Goal: Task Accomplishment & Management: Manage account settings

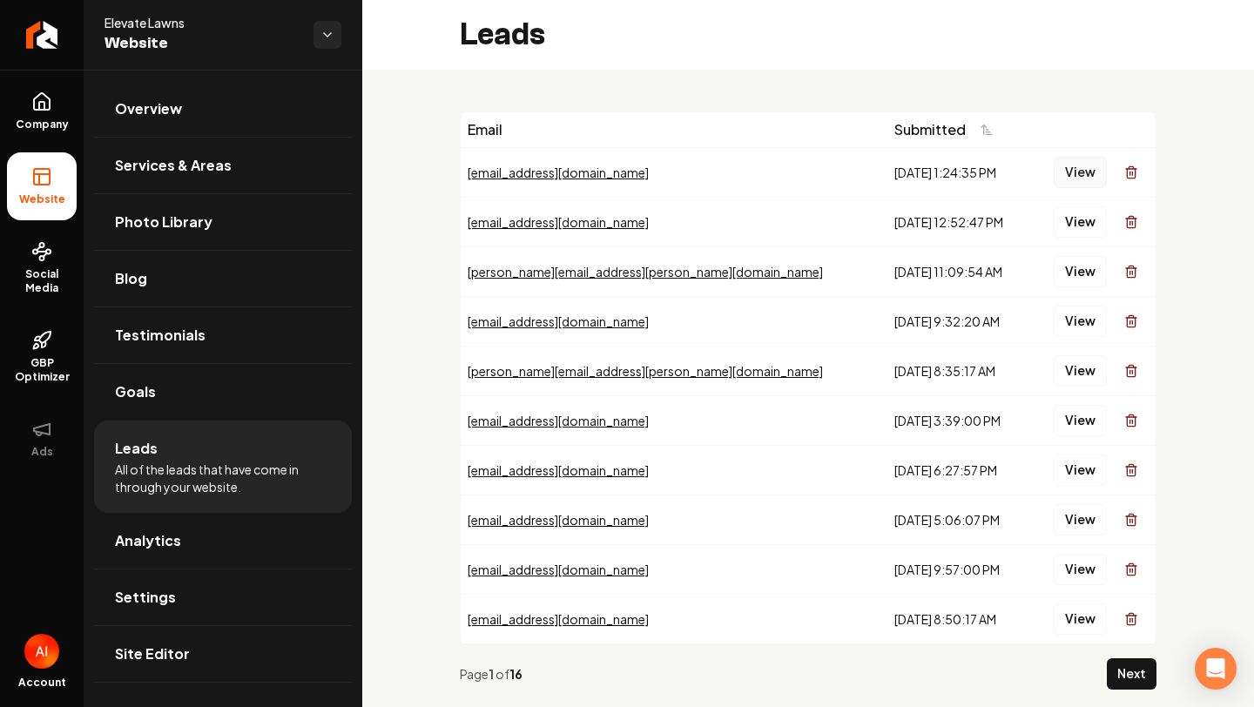
click at [1092, 172] on button "View" at bounding box center [1080, 172] width 53 height 31
